Goal: Navigation & Orientation: Find specific page/section

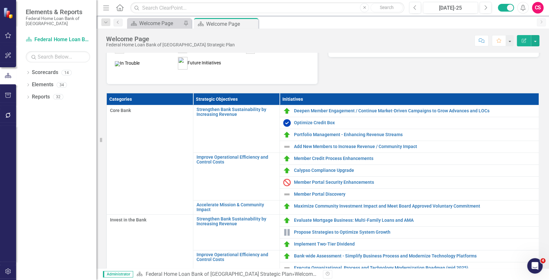
scroll to position [123, 0]
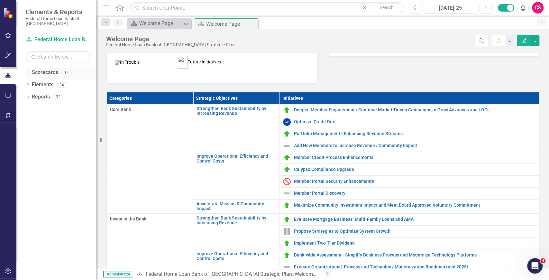
click at [28, 73] on icon "Dropdown" at bounding box center [28, 73] width 4 height 4
click at [31, 83] on icon "Dropdown" at bounding box center [31, 85] width 5 height 4
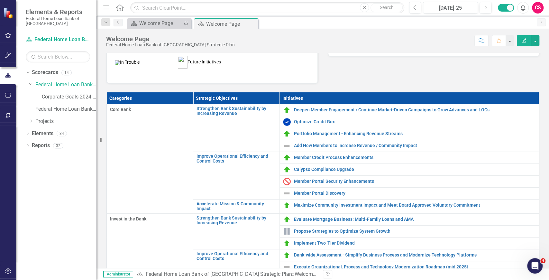
scroll to position [178, 0]
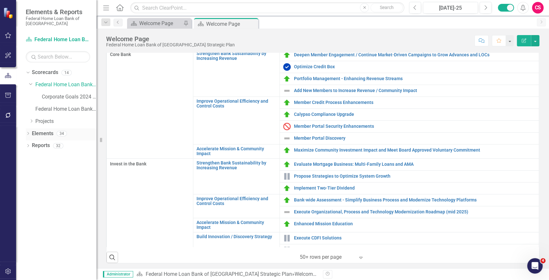
click at [28, 134] on icon at bounding box center [28, 133] width 2 height 3
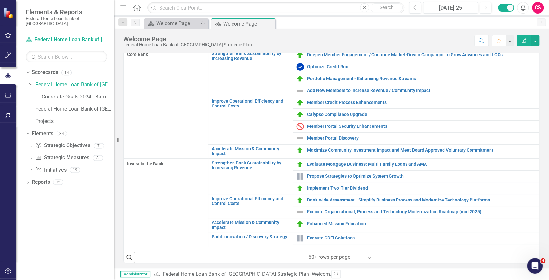
drag, startPoint x: 99, startPoint y: 163, endPoint x: 113, endPoint y: 164, distance: 14.5
click at [113, 164] on div "Resize" at bounding box center [115, 140] width 5 height 280
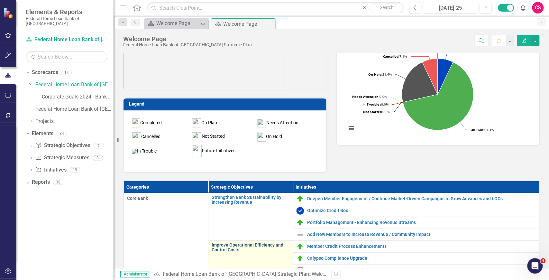
scroll to position [0, 0]
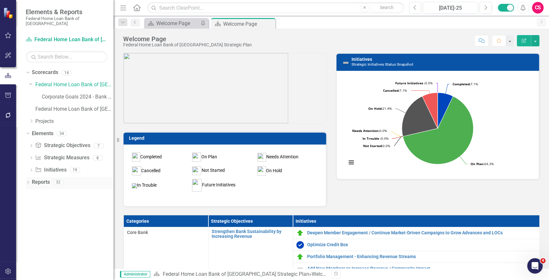
click at [27, 182] on icon "Dropdown" at bounding box center [28, 183] width 4 height 4
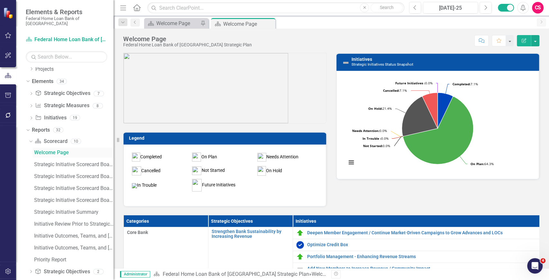
scroll to position [82, 0]
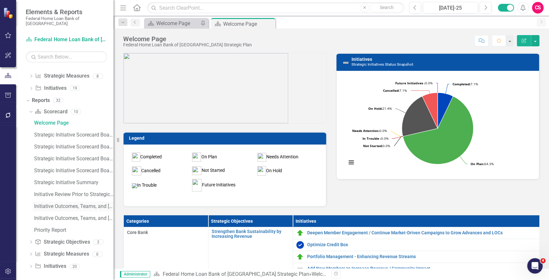
click at [71, 201] on link "Initiative Outcomes, Teams, and [PERSON_NAME] view ([PERSON_NAME])" at bounding box center [72, 206] width 81 height 10
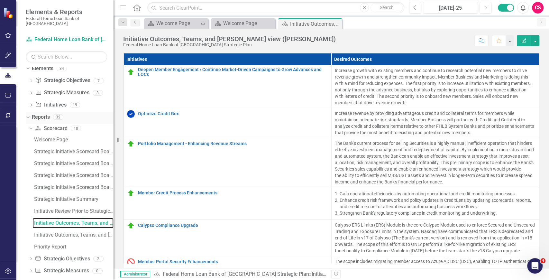
scroll to position [84, 0]
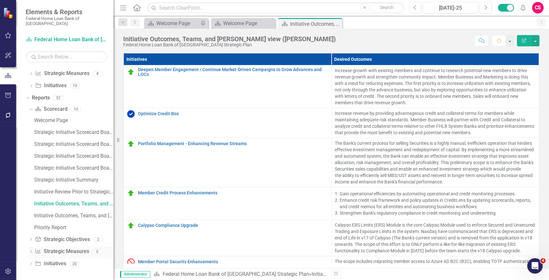
click at [30, 249] on div "Dropdown" at bounding box center [31, 251] width 4 height 5
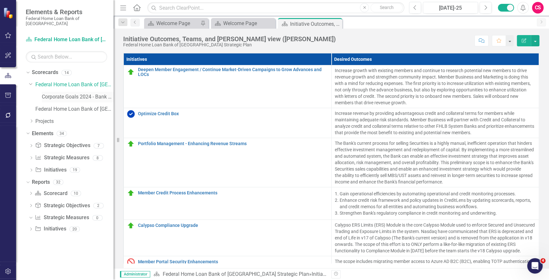
click at [52, 97] on link "Corporate Goals 2024 - Bank Team" at bounding box center [78, 96] width 72 height 7
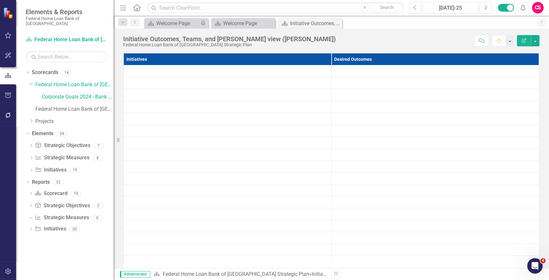
click at [67, 96] on link "Corporate Goals 2024 - Bank Team" at bounding box center [78, 96] width 72 height 7
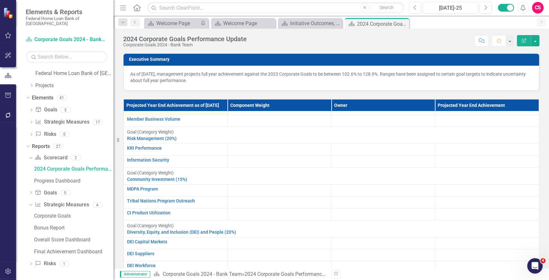
scroll to position [102, 0]
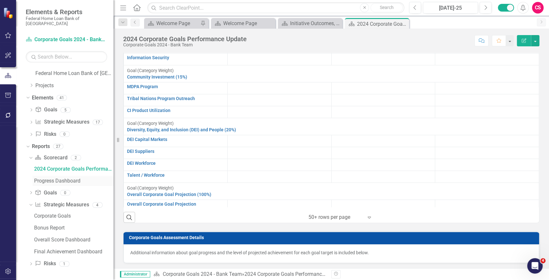
click at [57, 181] on div "Progress Dashboard" at bounding box center [73, 181] width 79 height 6
